Goal: Transaction & Acquisition: Purchase product/service

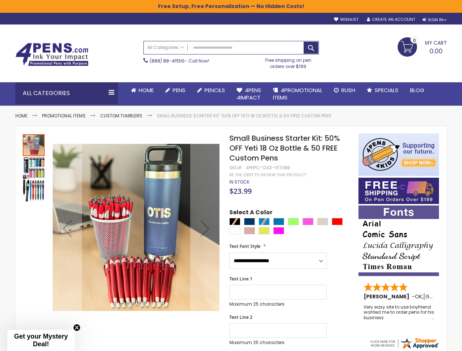
click at [433, 20] on div "Sign In" at bounding box center [434, 19] width 24 height 5
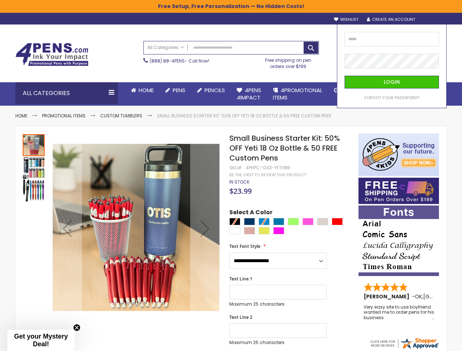
click at [186, 72] on div "Search All Categories All Categories Pens Plastic Pens Metal Pens Grip Pens Las…" at bounding box center [230, 54] width 175 height 35
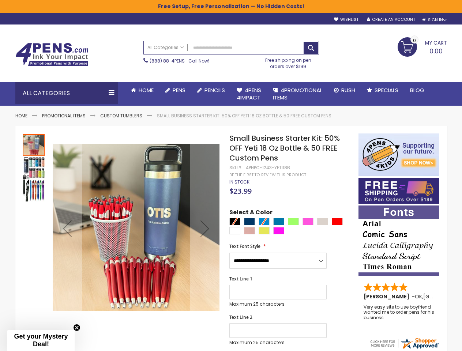
click at [188, 81] on div "Toggle Nav Search All Categories All Categories Pens Plastic Pens Metal Pens Gr…" at bounding box center [231, 52] width 439 height 57
click at [67, 93] on div "All Categories" at bounding box center [66, 93] width 102 height 22
click at [0, 0] on span "Gel Ink Pens" at bounding box center [0, 0] width 0 height 0
click at [205, 228] on div "Next" at bounding box center [204, 228] width 29 height 29
click at [34, 228] on div at bounding box center [34, 228] width 22 height 190
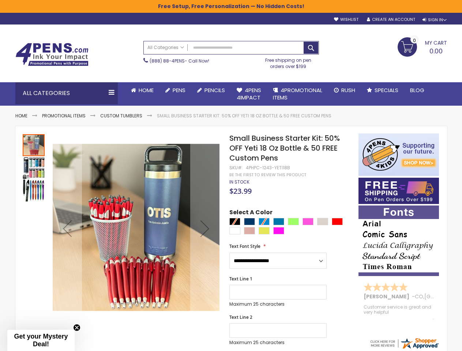
click at [34, 318] on div at bounding box center [34, 228] width 22 height 190
click at [290, 280] on div "Text Line 1 Maximum 25 characters (25 remaining)" at bounding box center [289, 291] width 121 height 31
click at [290, 222] on div "Green Light" at bounding box center [293, 221] width 11 height 7
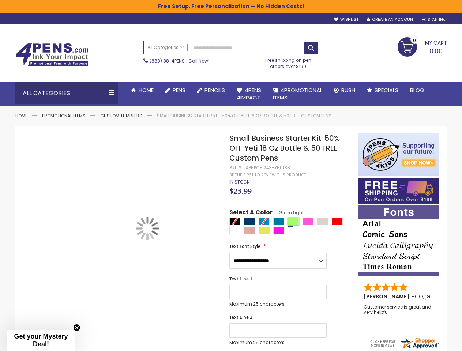
type input "****"
click at [231, 350] on html "The store will not work correctly when cookies are disabled. Free Setup, Free P…" at bounding box center [231, 175] width 462 height 351
